Goal: Find specific page/section: Find specific page/section

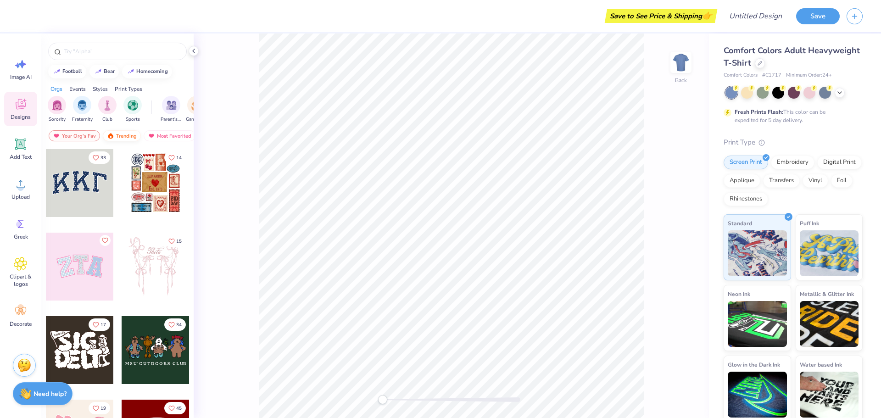
click at [134, 138] on div "Trending" at bounding box center [122, 135] width 38 height 11
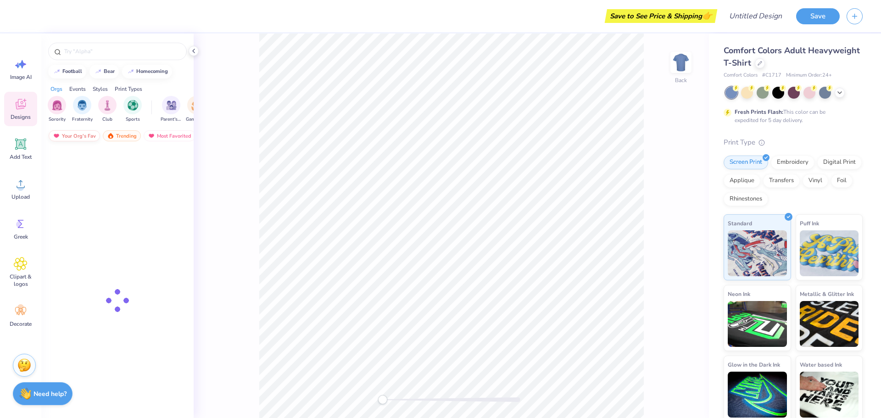
click at [83, 137] on div "Your Org's Fav" at bounding box center [74, 135] width 51 height 11
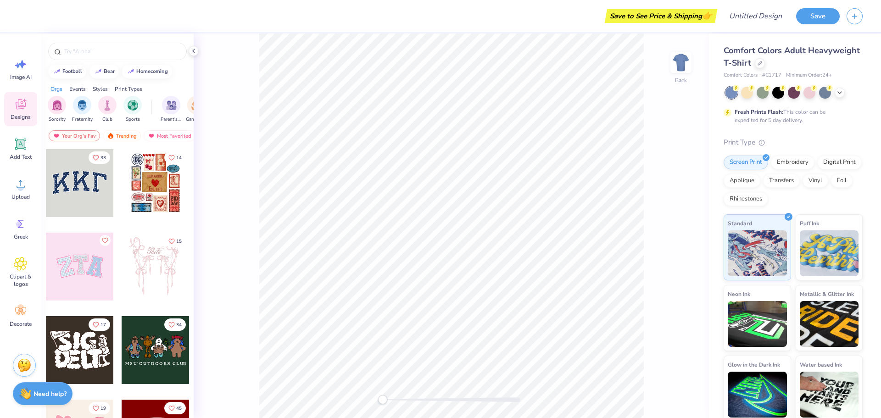
click at [118, 126] on div "Sorority Fraternity Club Sports Parent's Weekend Game Day Philanthropy PR & Gen…" at bounding box center [117, 110] width 152 height 34
click at [122, 133] on div "Trending" at bounding box center [122, 135] width 38 height 11
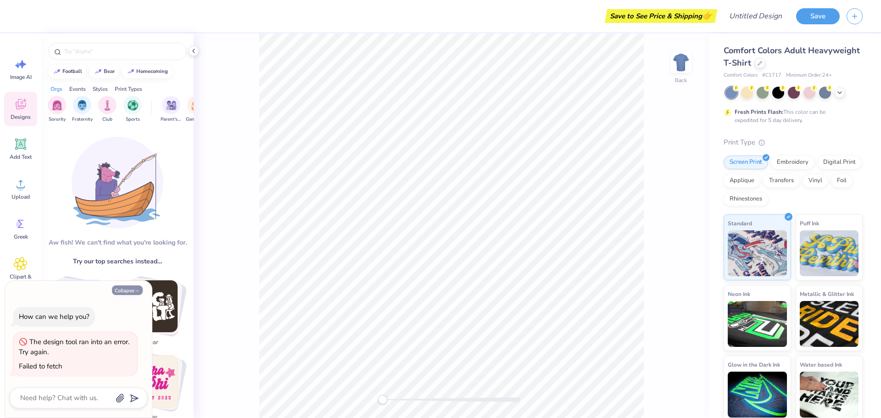
click at [131, 291] on button "Collapse" at bounding box center [127, 290] width 31 height 10
type textarea "x"
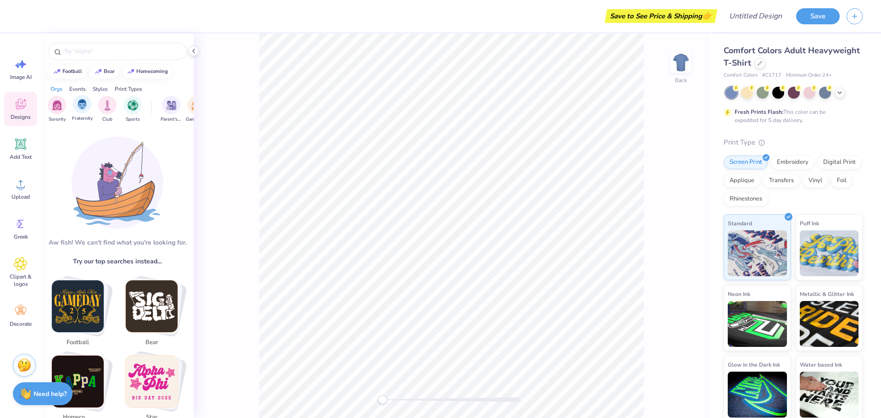
click at [92, 101] on div "Fraternity" at bounding box center [82, 108] width 21 height 27
click at [65, 95] on div "filter for Fraternity" at bounding box center [64, 98] width 8 height 8
click at [24, 150] on icon at bounding box center [21, 144] width 14 height 14
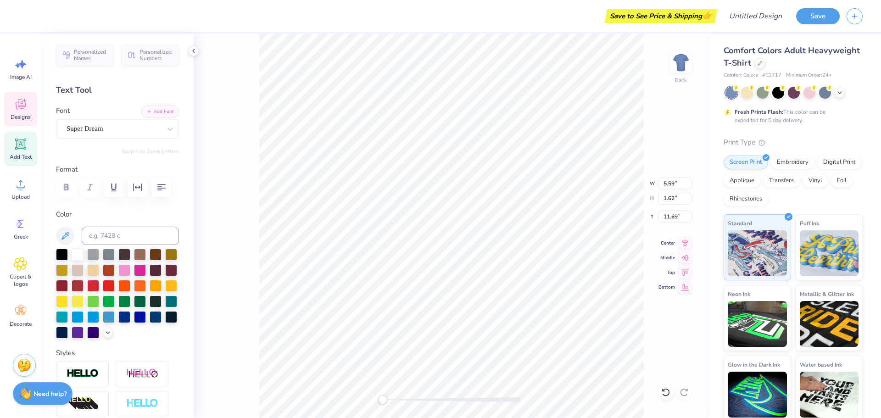
click at [24, 109] on icon at bounding box center [21, 104] width 14 height 14
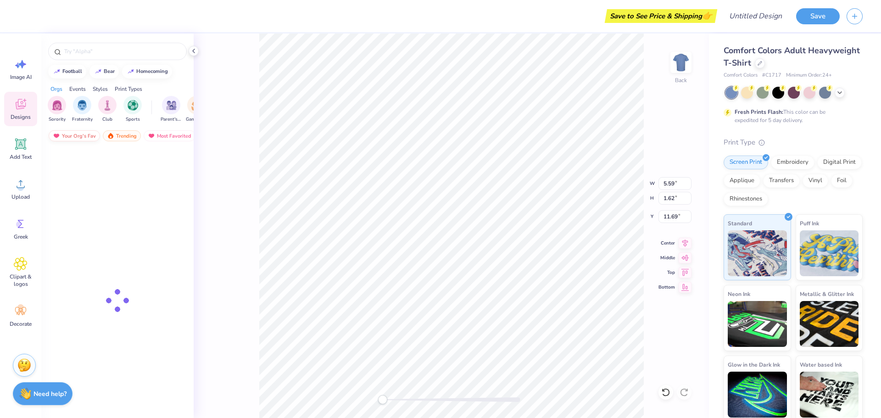
click at [93, 134] on div "Your Org's Fav" at bounding box center [74, 135] width 51 height 11
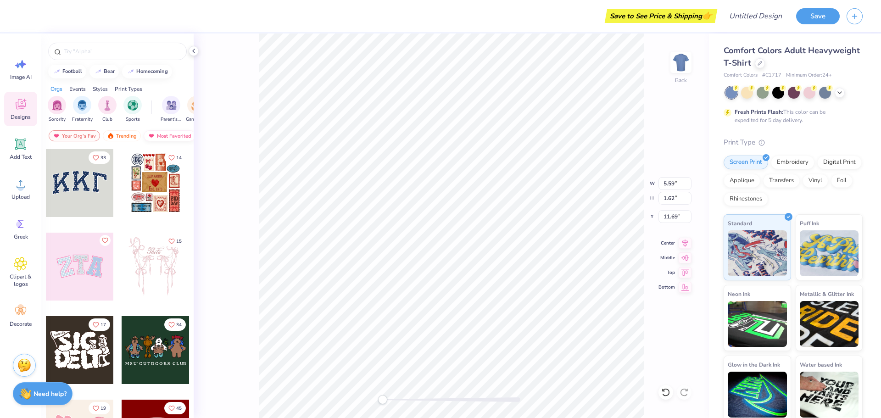
click at [157, 134] on div "Most Favorited" at bounding box center [170, 135] width 52 height 11
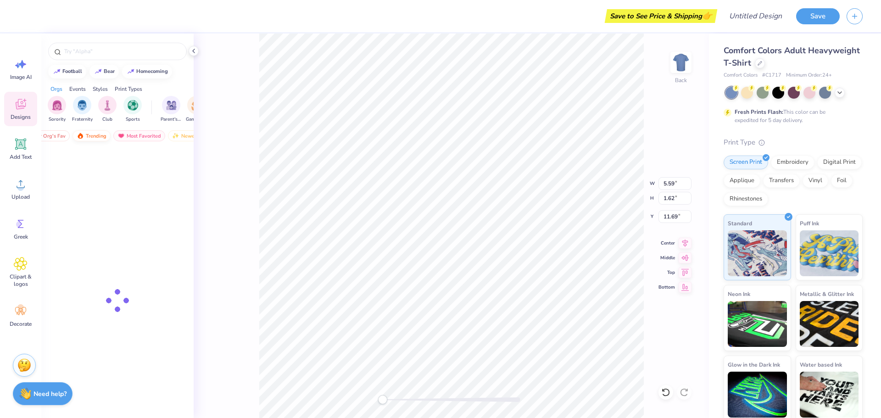
scroll to position [0, 30]
click at [97, 138] on div "Trending" at bounding box center [92, 135] width 38 height 11
